Goal: Transaction & Acquisition: Purchase product/service

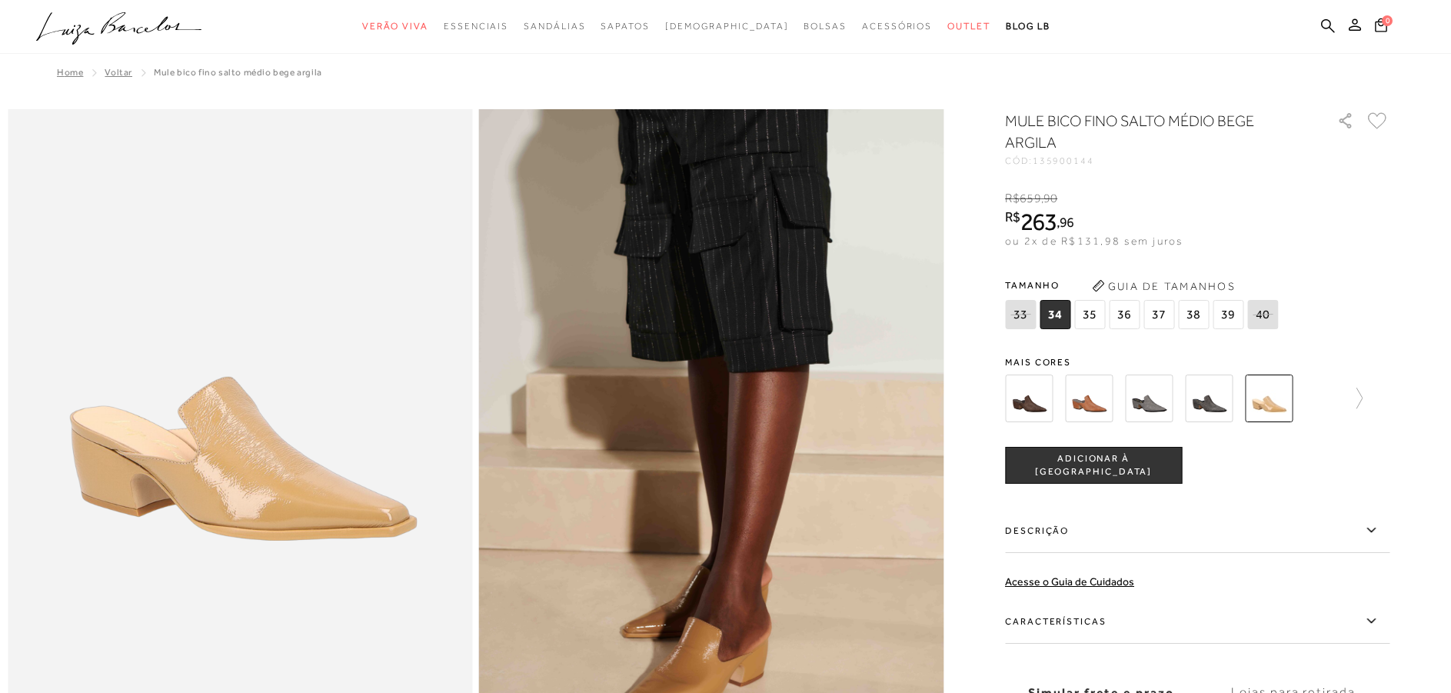
click at [1089, 399] on img at bounding box center [1089, 398] width 48 height 48
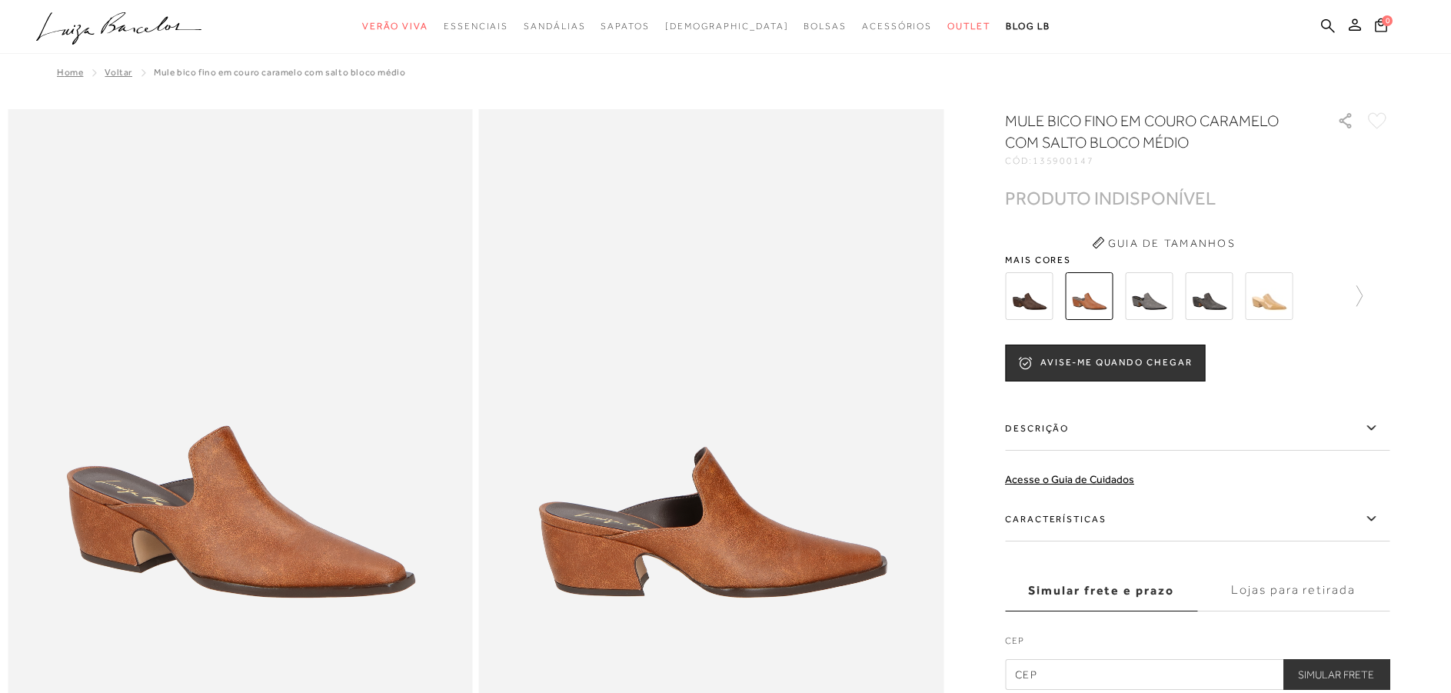
click at [1155, 291] on img at bounding box center [1149, 296] width 48 height 48
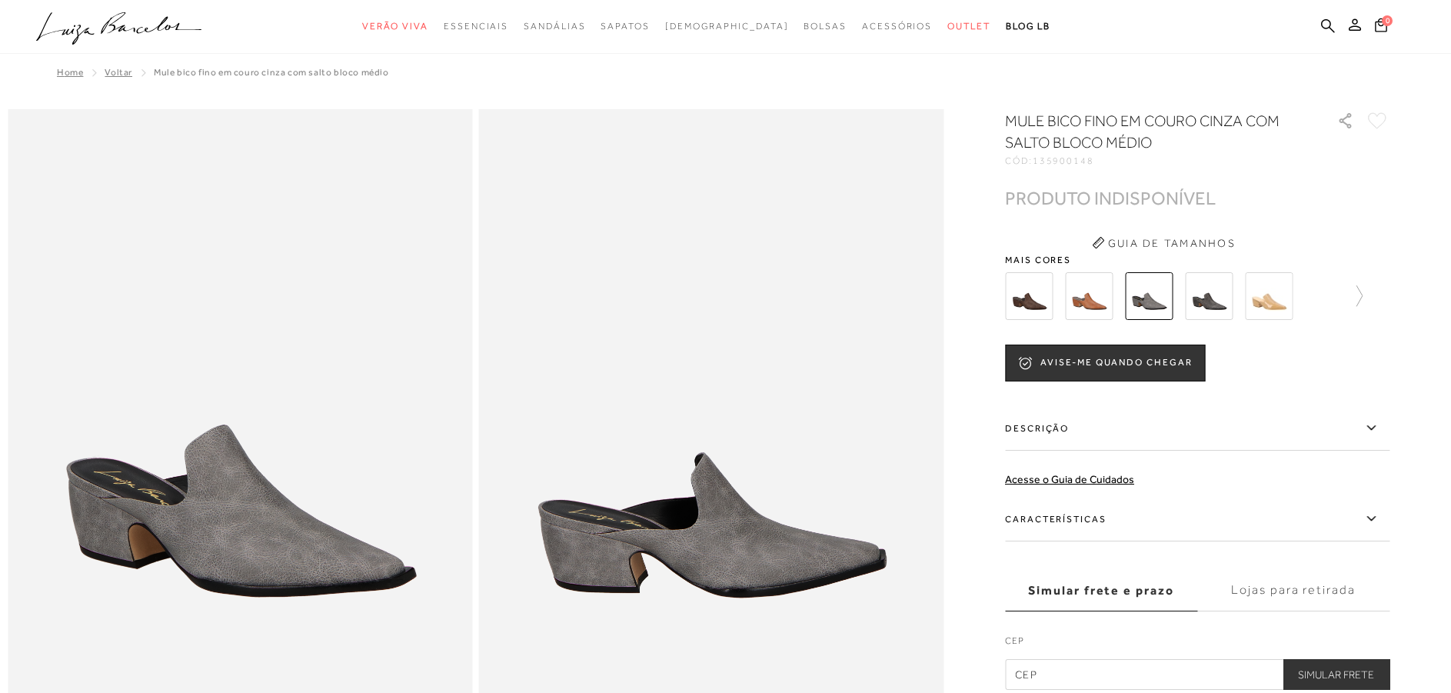
click at [1286, 299] on img at bounding box center [1269, 296] width 48 height 48
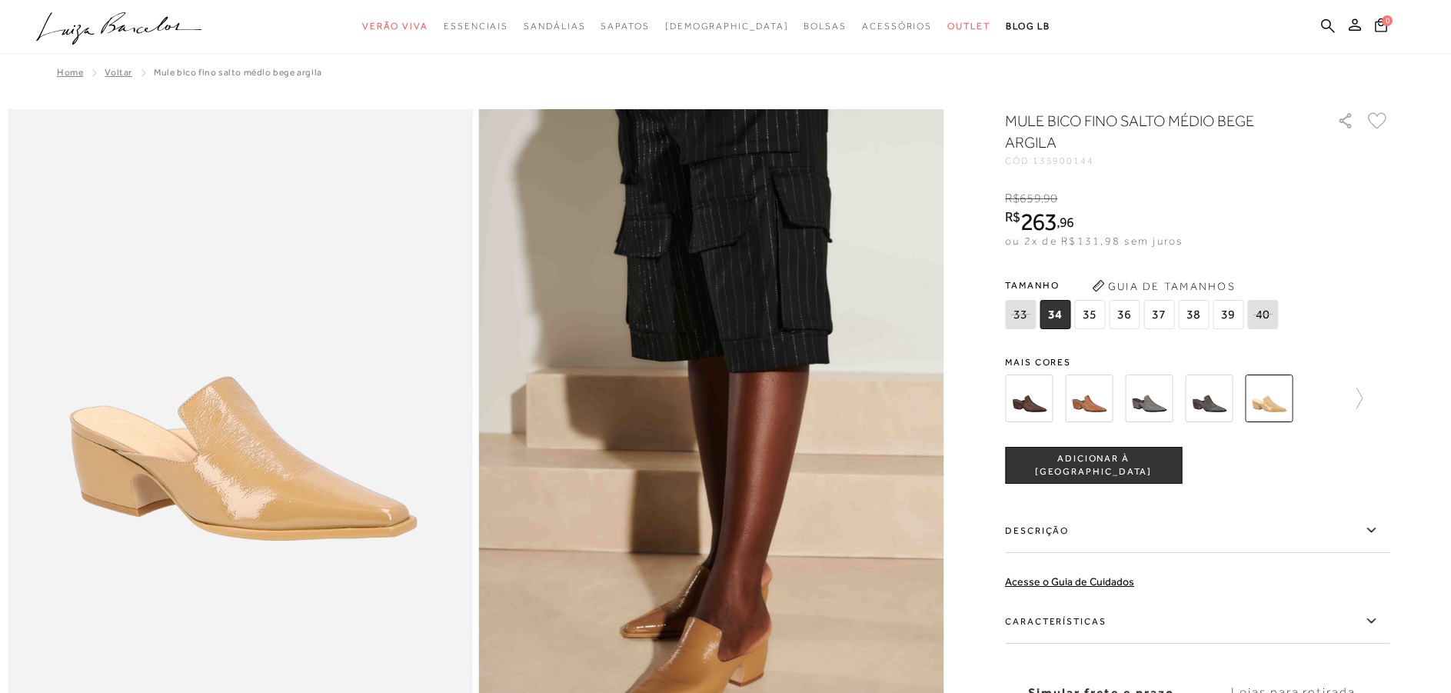
click at [1162, 315] on span "37" at bounding box center [1158, 314] width 31 height 29
click at [1130, 461] on span "ADICIONAR À [GEOGRAPHIC_DATA]" at bounding box center [1093, 465] width 175 height 27
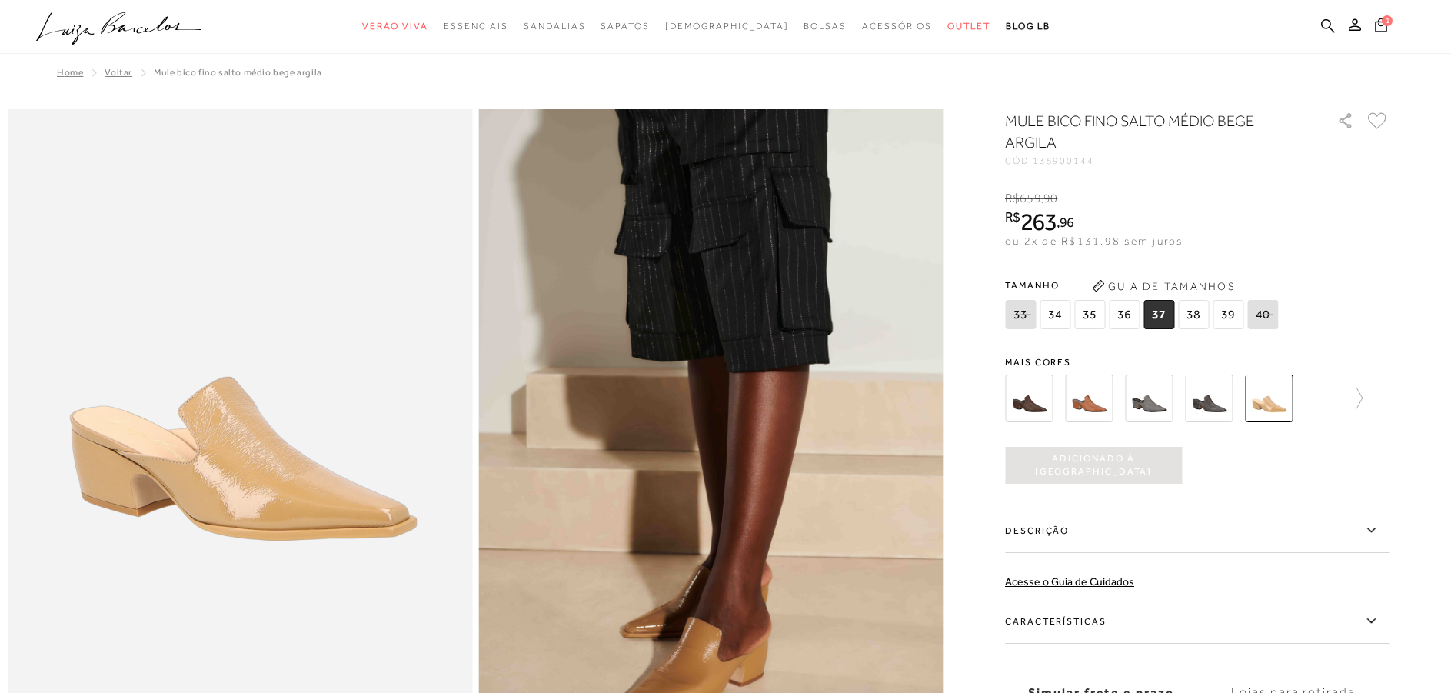
click at [1380, 22] on icon at bounding box center [1380, 25] width 12 height 14
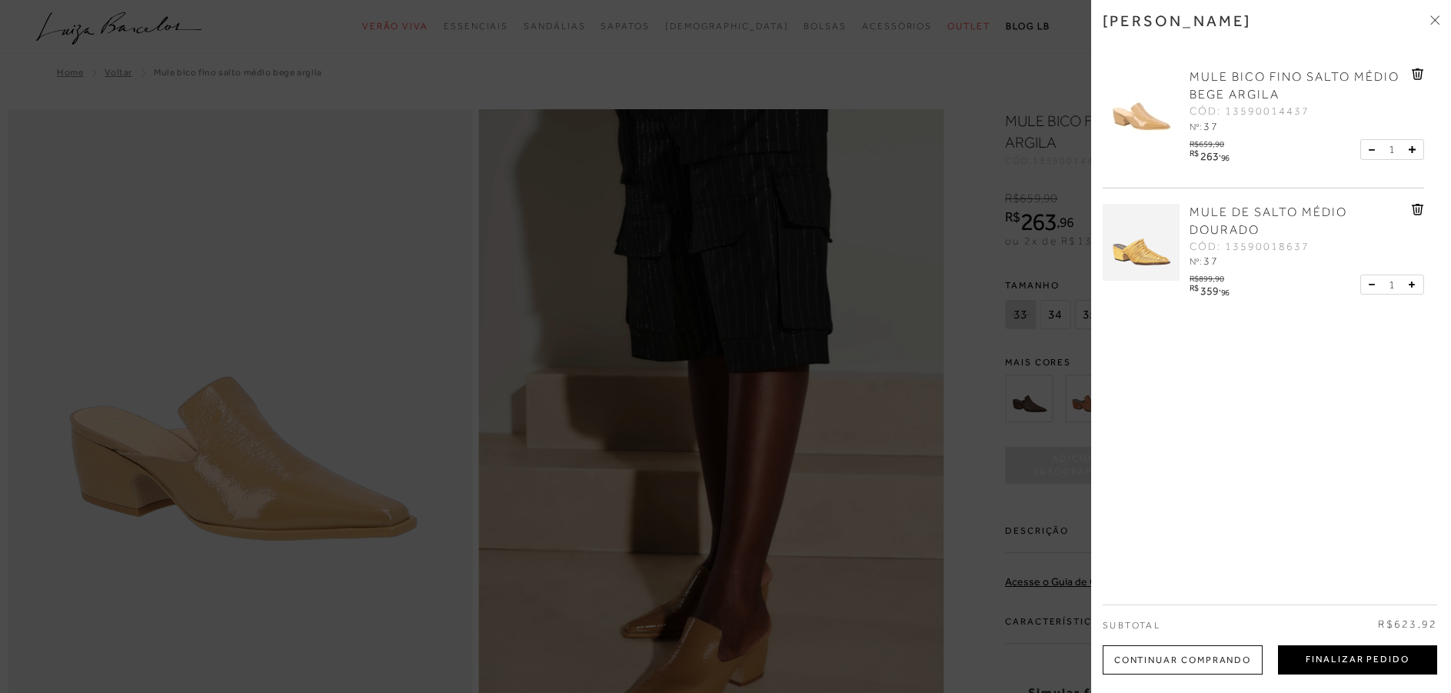
click at [1315, 660] on button "Finalizar Pedido" at bounding box center [1357, 659] width 159 height 29
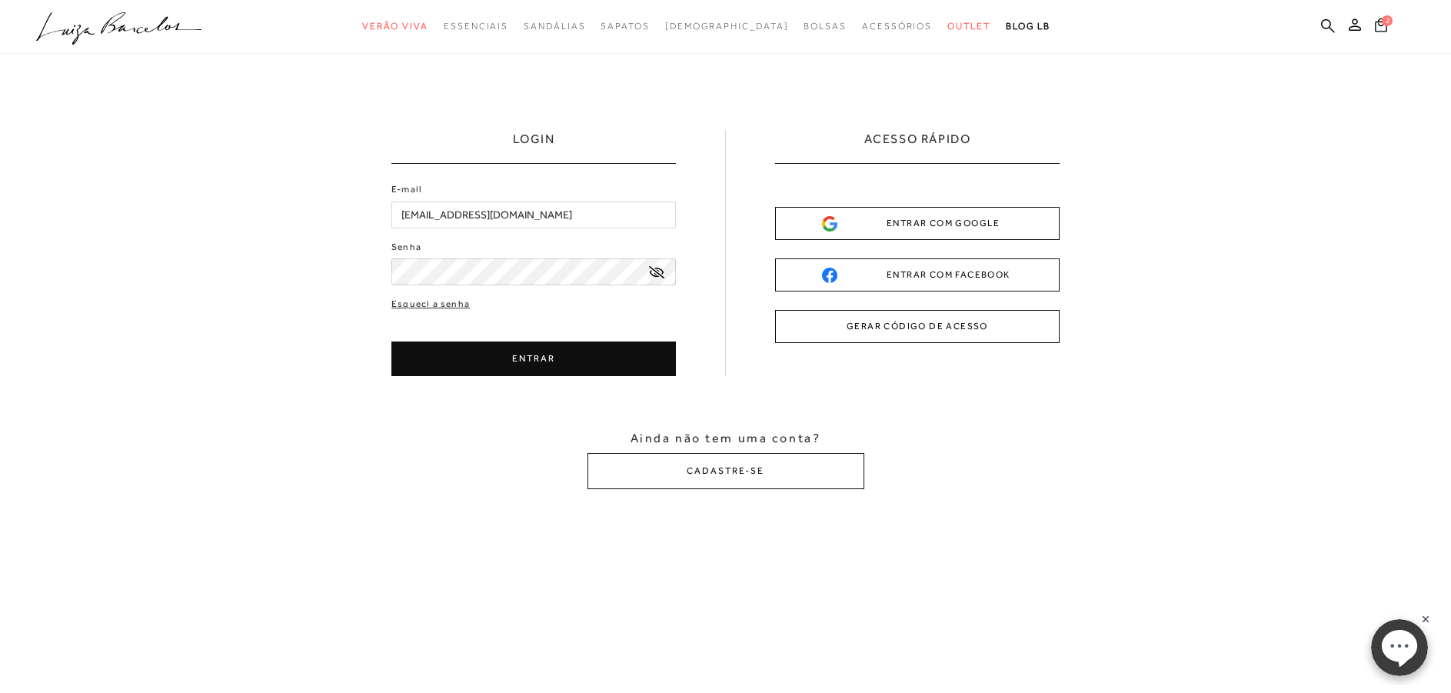
click at [541, 362] on button "ENTRAR" at bounding box center [533, 358] width 284 height 35
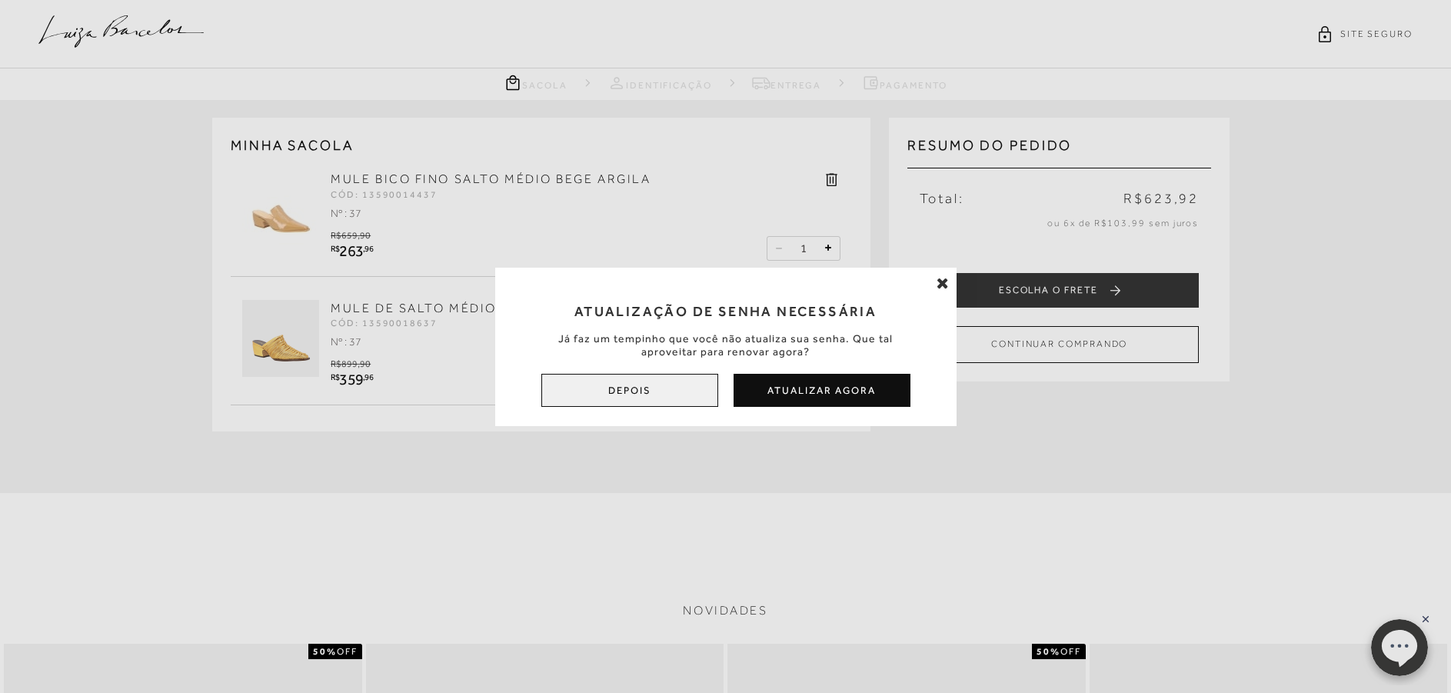
click at [681, 388] on button "Depois" at bounding box center [629, 390] width 177 height 33
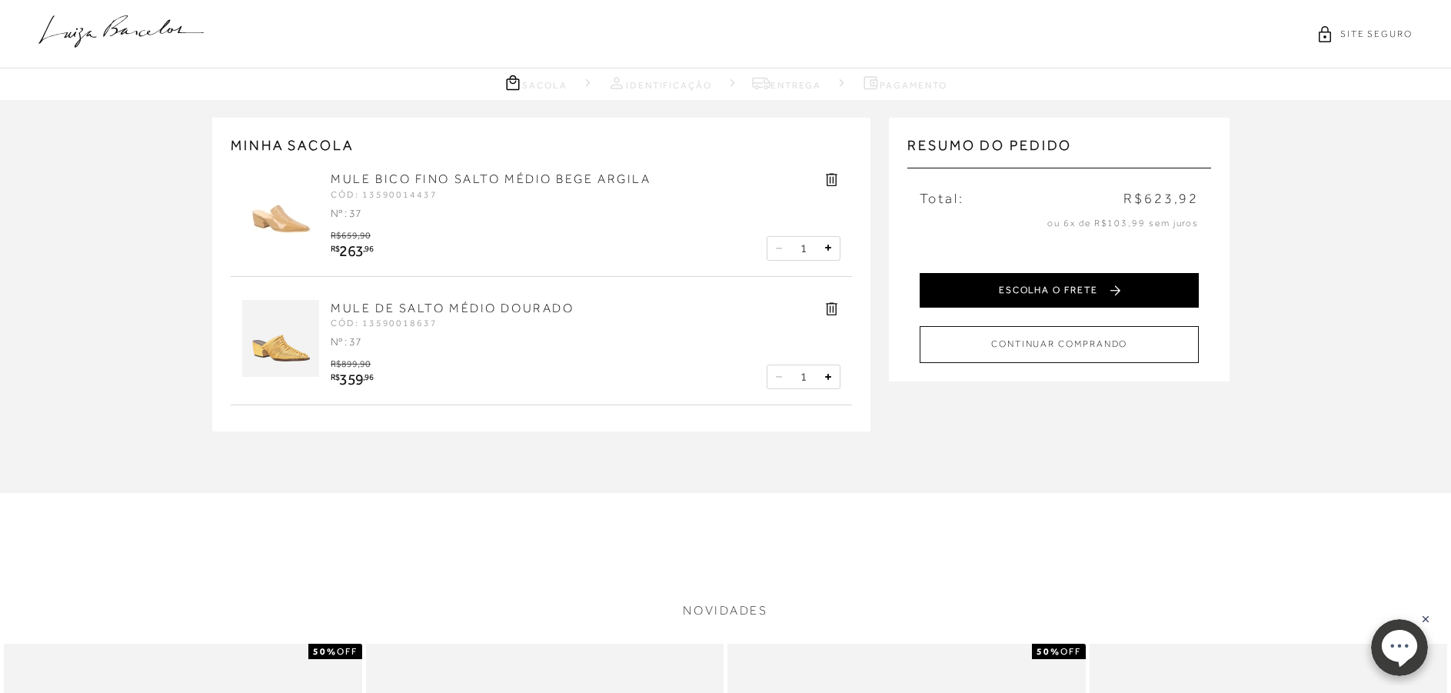
click at [1035, 293] on button "ESCOLHA O FRETE" at bounding box center [1058, 290] width 279 height 35
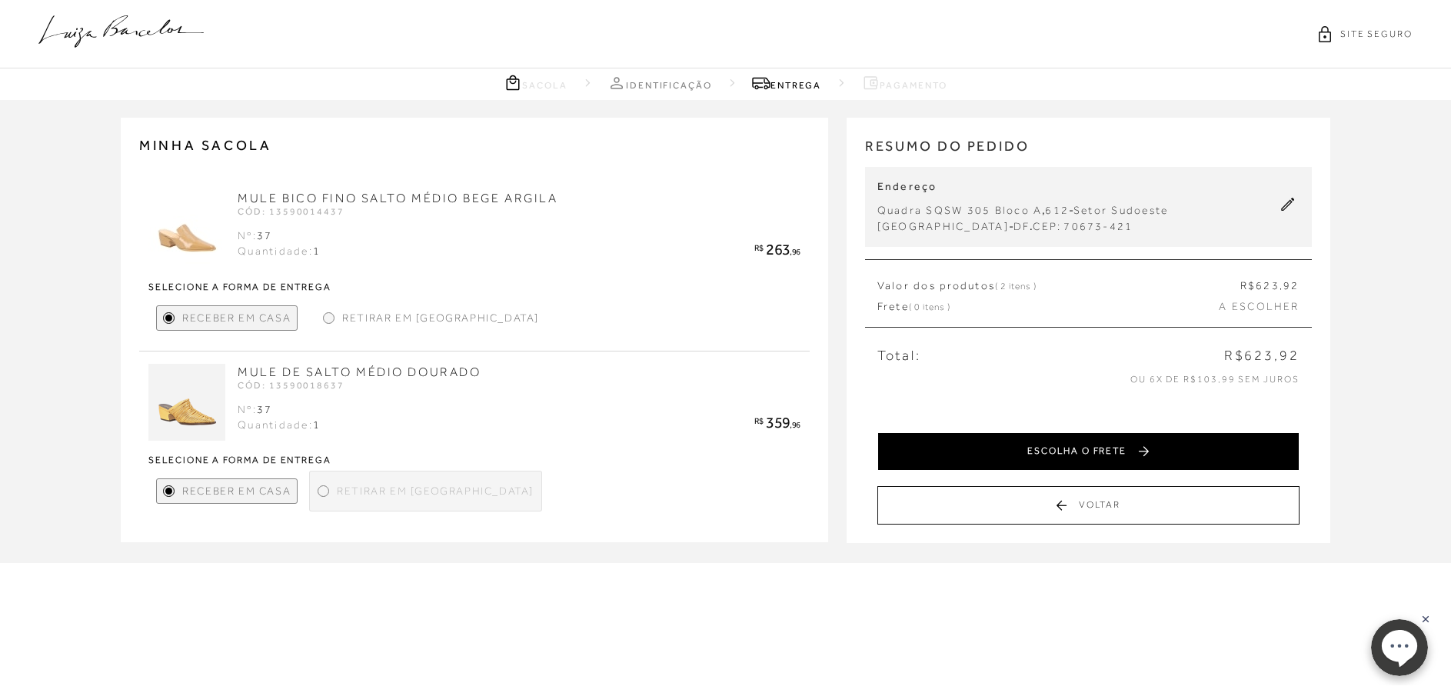
click at [994, 455] on button "ESCOLHA O FRETE" at bounding box center [1088, 451] width 422 height 38
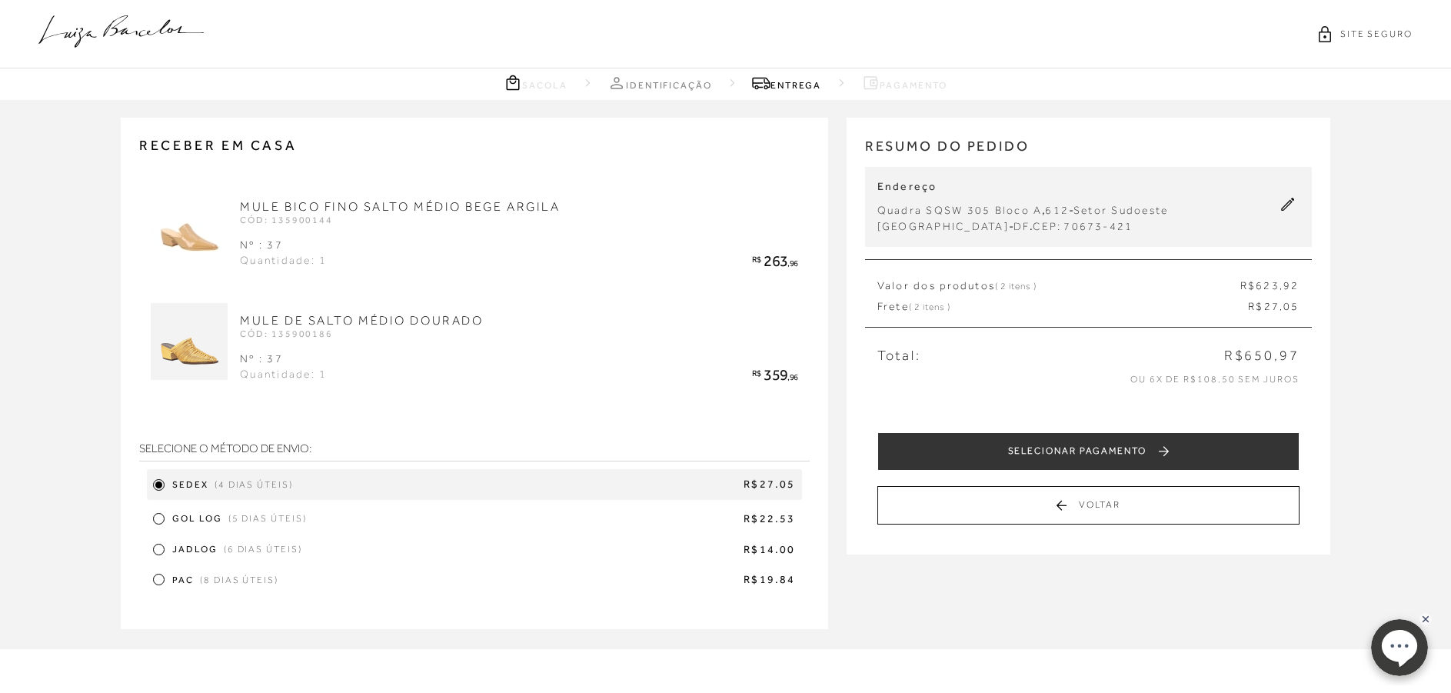
click at [161, 549] on div at bounding box center [158, 549] width 7 height 7
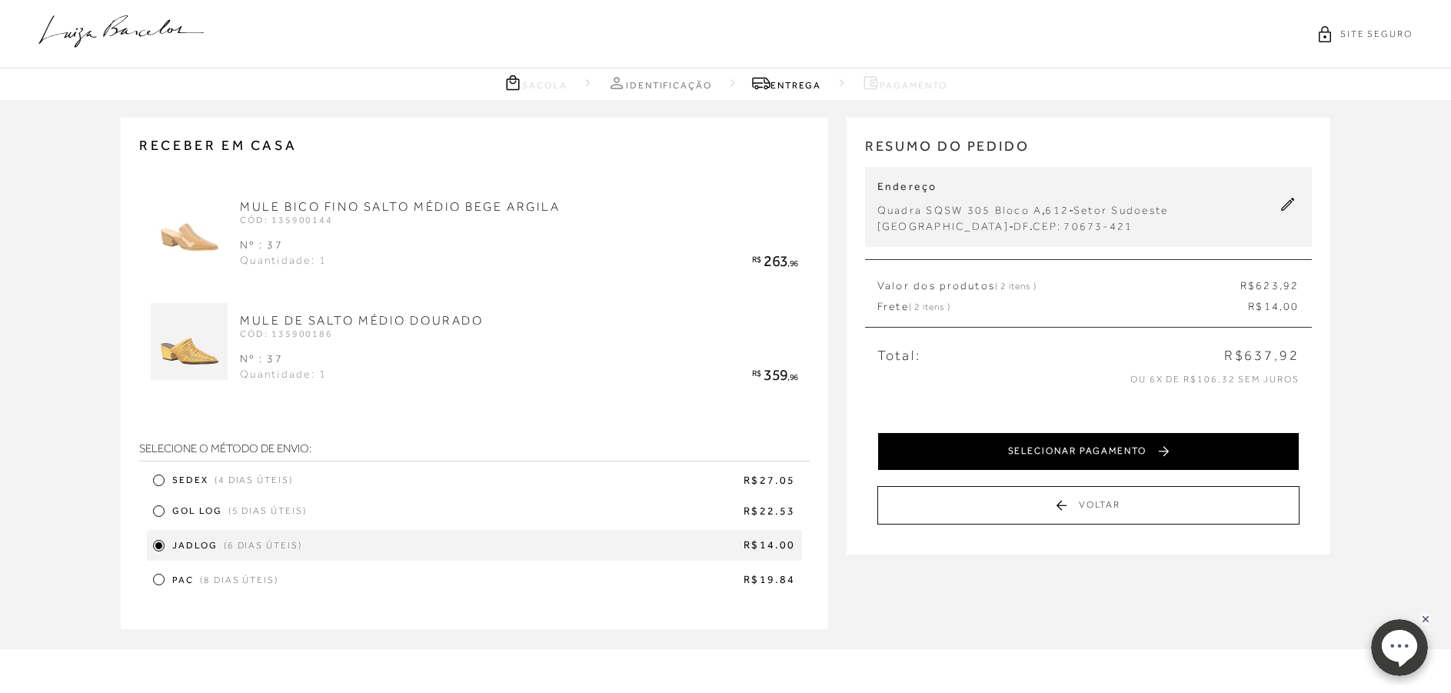
click at [1075, 452] on button "SELECIONAR PAGAMENTO" at bounding box center [1088, 451] width 422 height 38
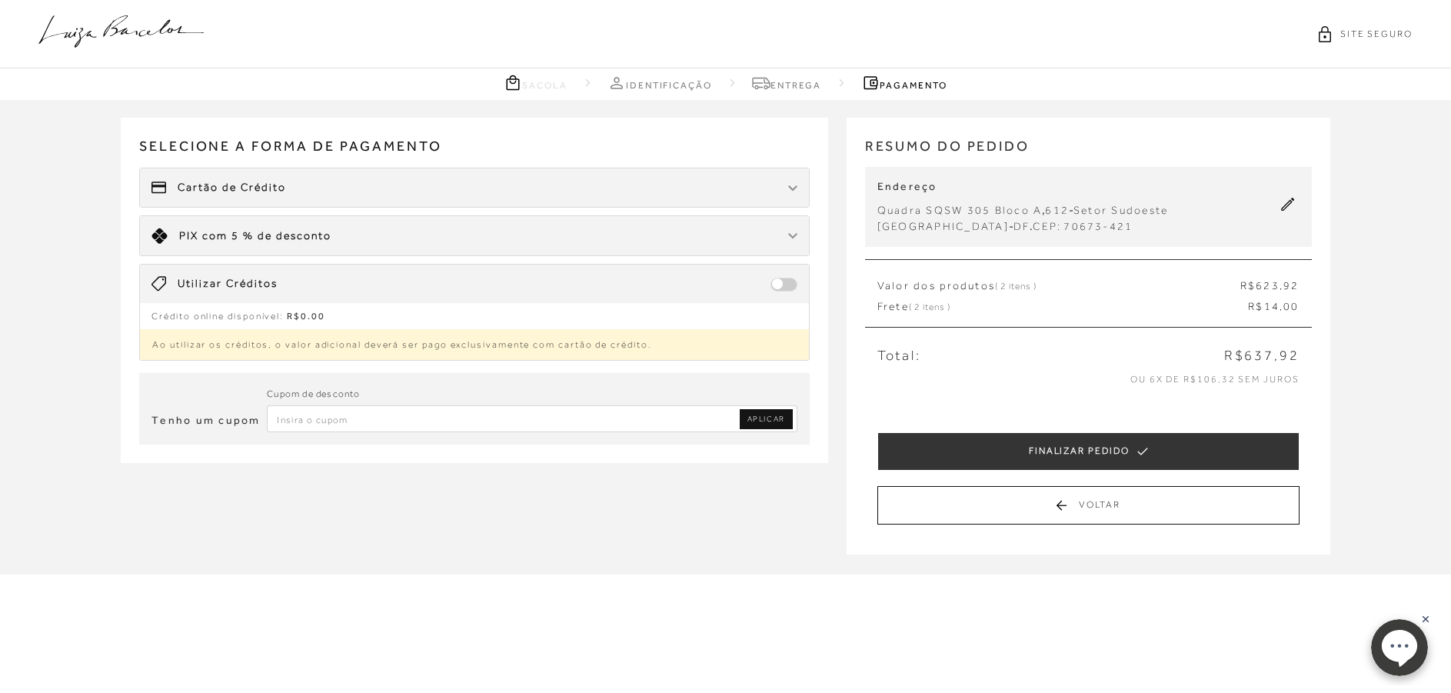
click at [796, 191] on img at bounding box center [792, 188] width 9 height 6
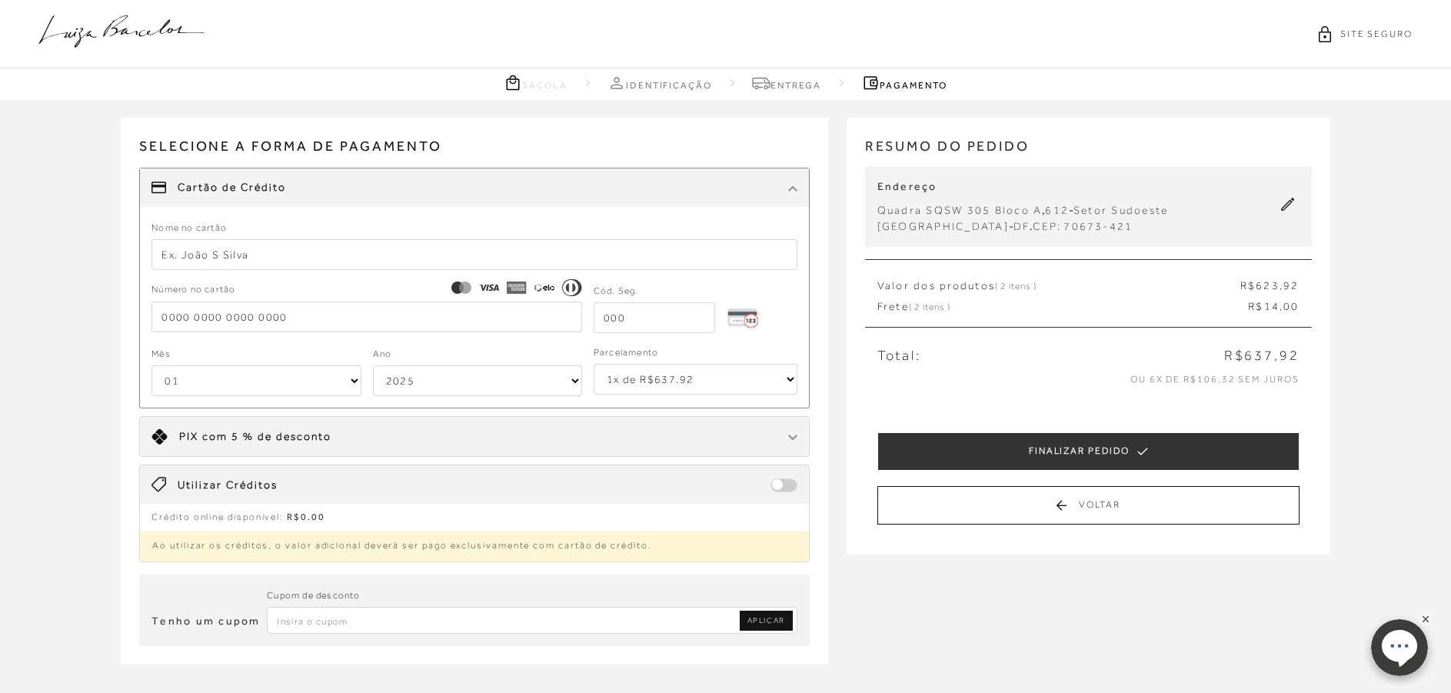
click at [350, 253] on input "text" at bounding box center [474, 254] width 646 height 31
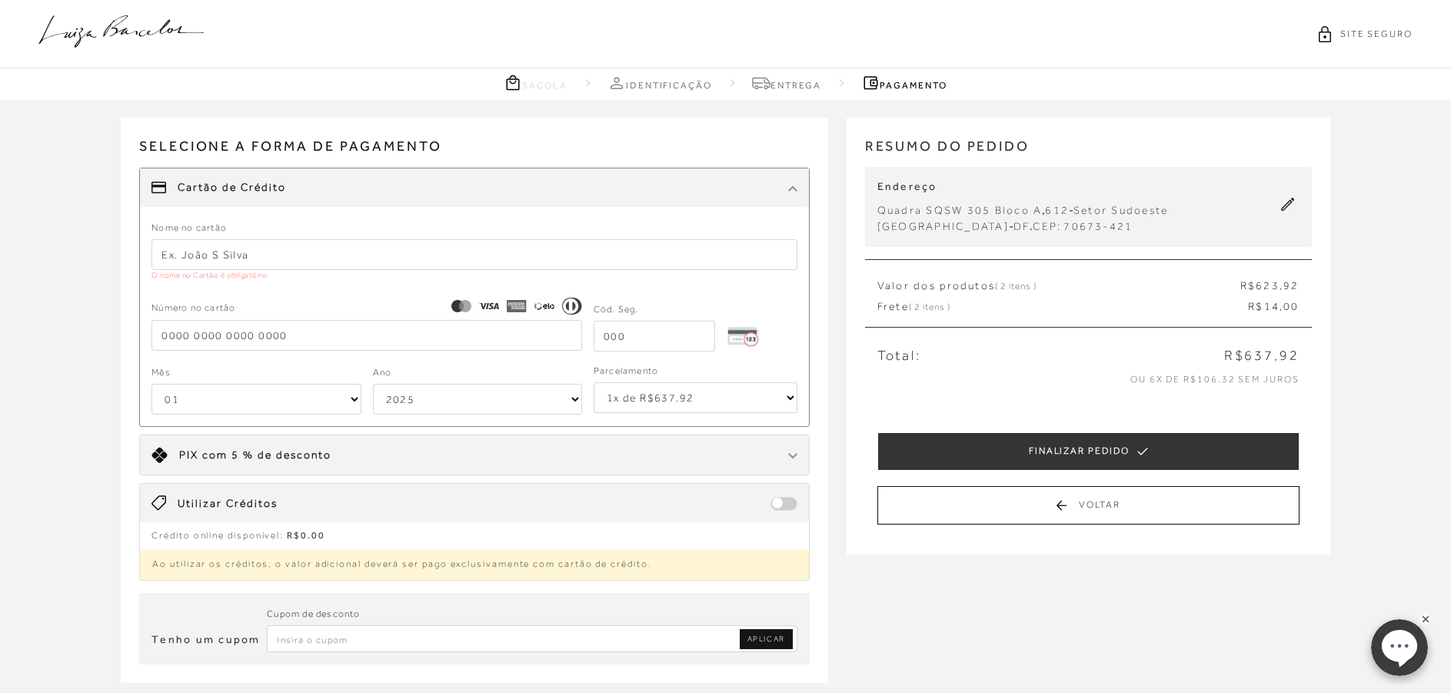
type input "cibele o lyrio"
type input "6516530259674315"
type input "257"
select select "10"
select select "2030"
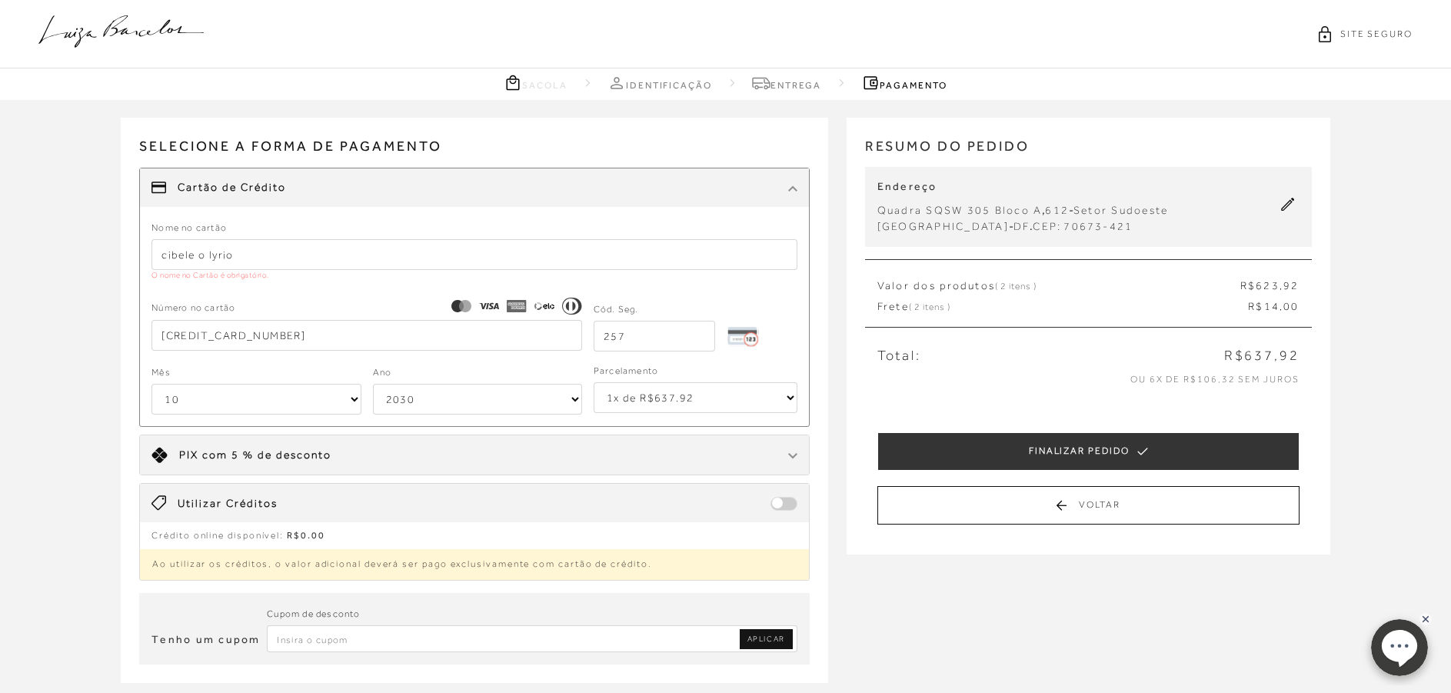
type input "6516530259674315"
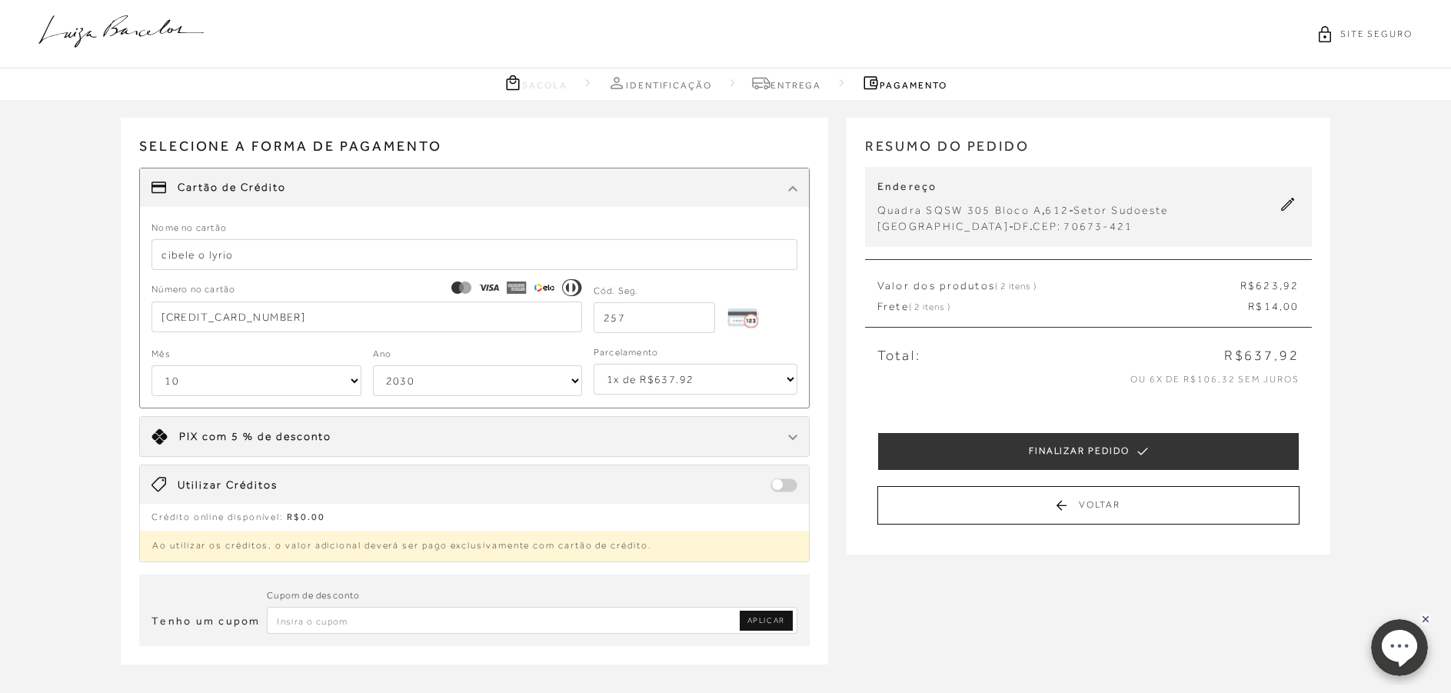
click at [784, 377] on select "1x de R$637.92 2x de R$318.96 sem juros 3x de R$212.64 sem juros 4x de R$159.48…" at bounding box center [695, 379] width 204 height 31
select select "3"
click at [593, 364] on select "1x de R$637.92 2x de R$318.96 sem juros 3x de R$212.64 sem juros 4x de R$159.48…" at bounding box center [695, 379] width 204 height 31
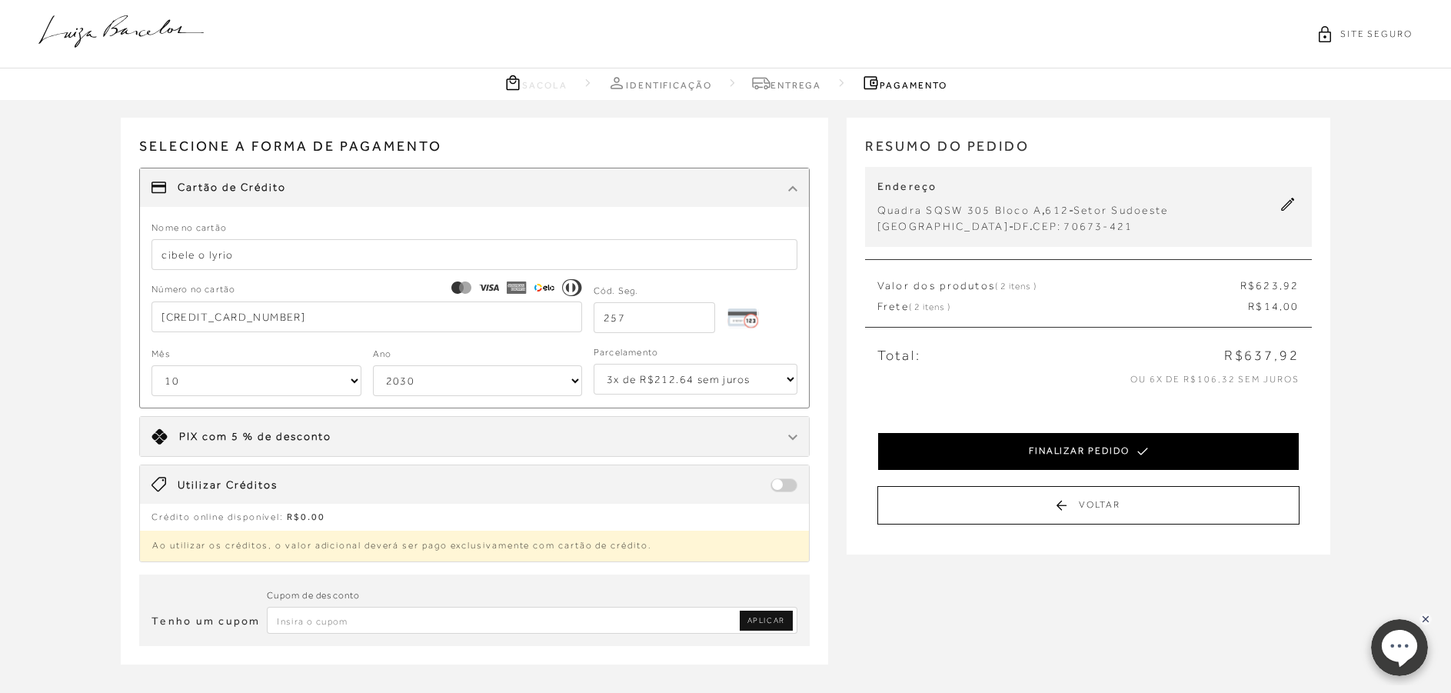
click at [1089, 448] on button "FINALIZAR PEDIDO" at bounding box center [1088, 451] width 422 height 38
select select "10"
select select "2030"
select select "3"
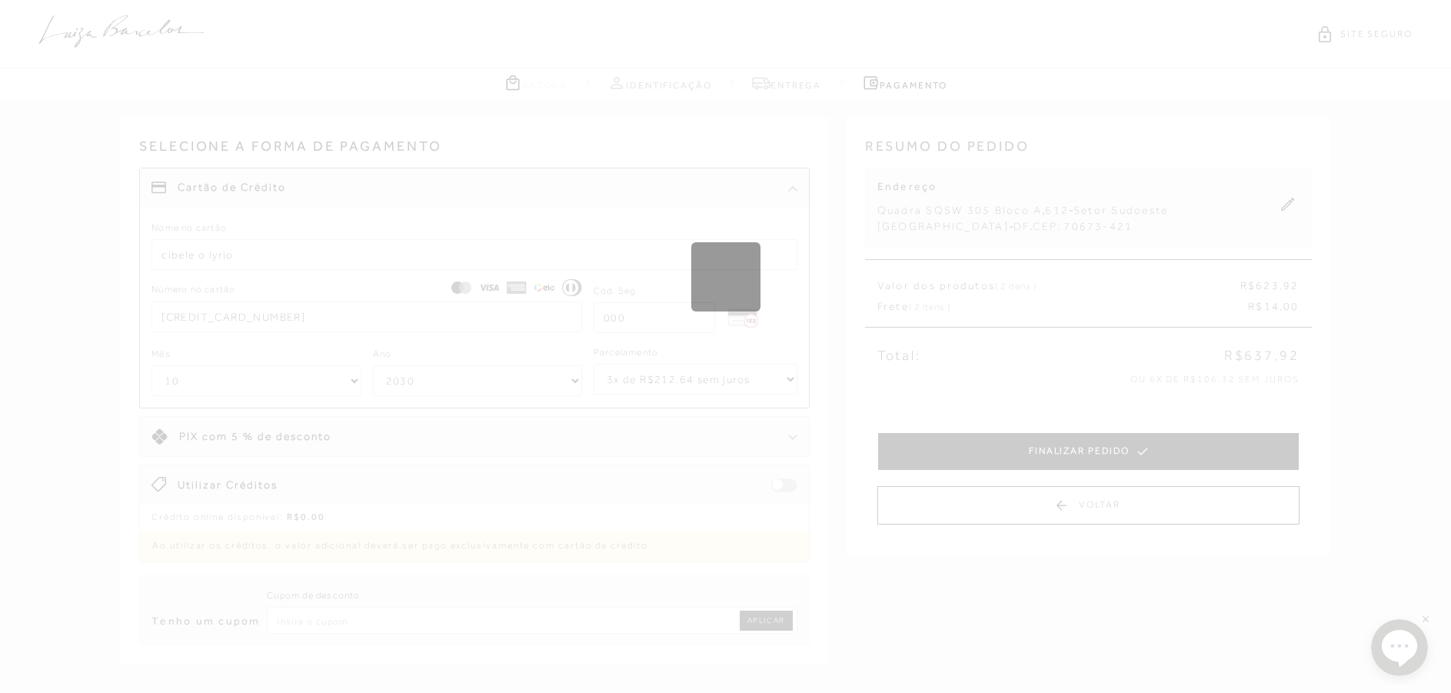
select select "1"
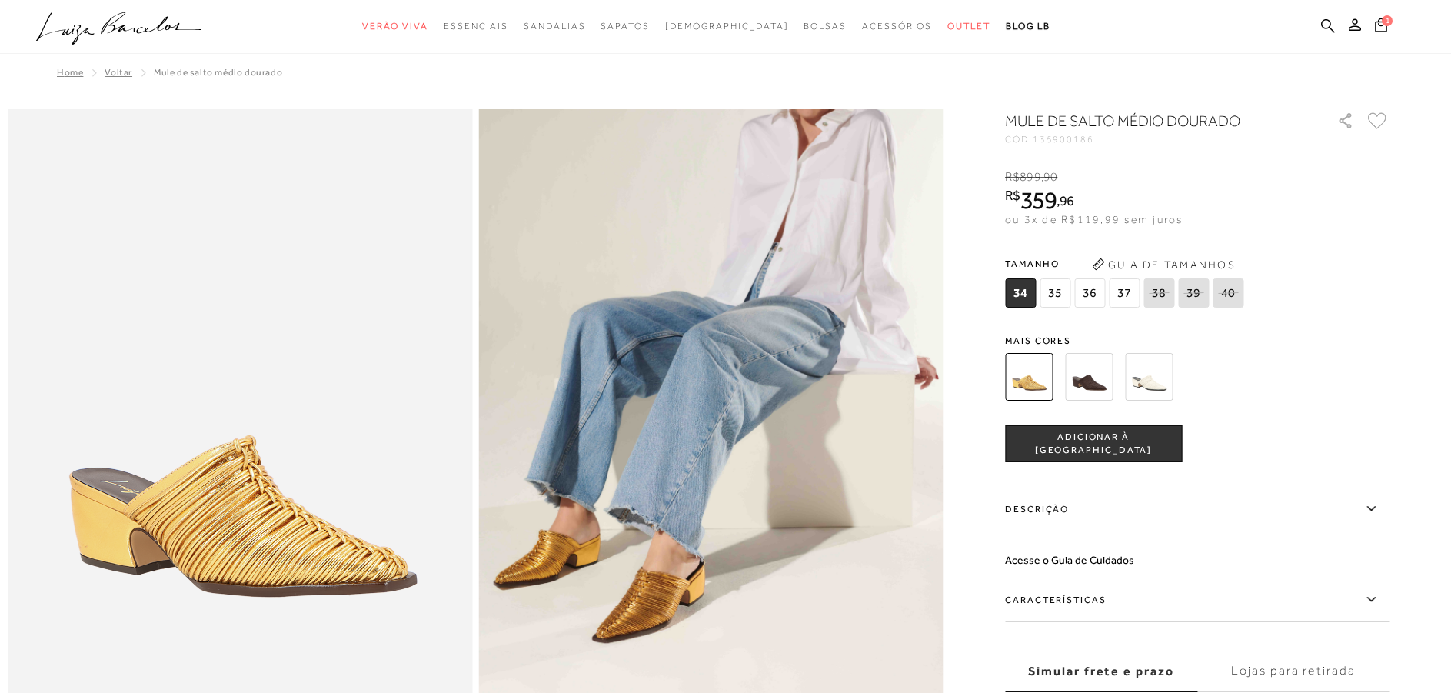
click at [1127, 289] on span "37" at bounding box center [1124, 292] width 31 height 29
click at [1119, 437] on span "ADICIONAR À [GEOGRAPHIC_DATA]" at bounding box center [1093, 443] width 175 height 27
